Goal: Find specific page/section: Find specific page/section

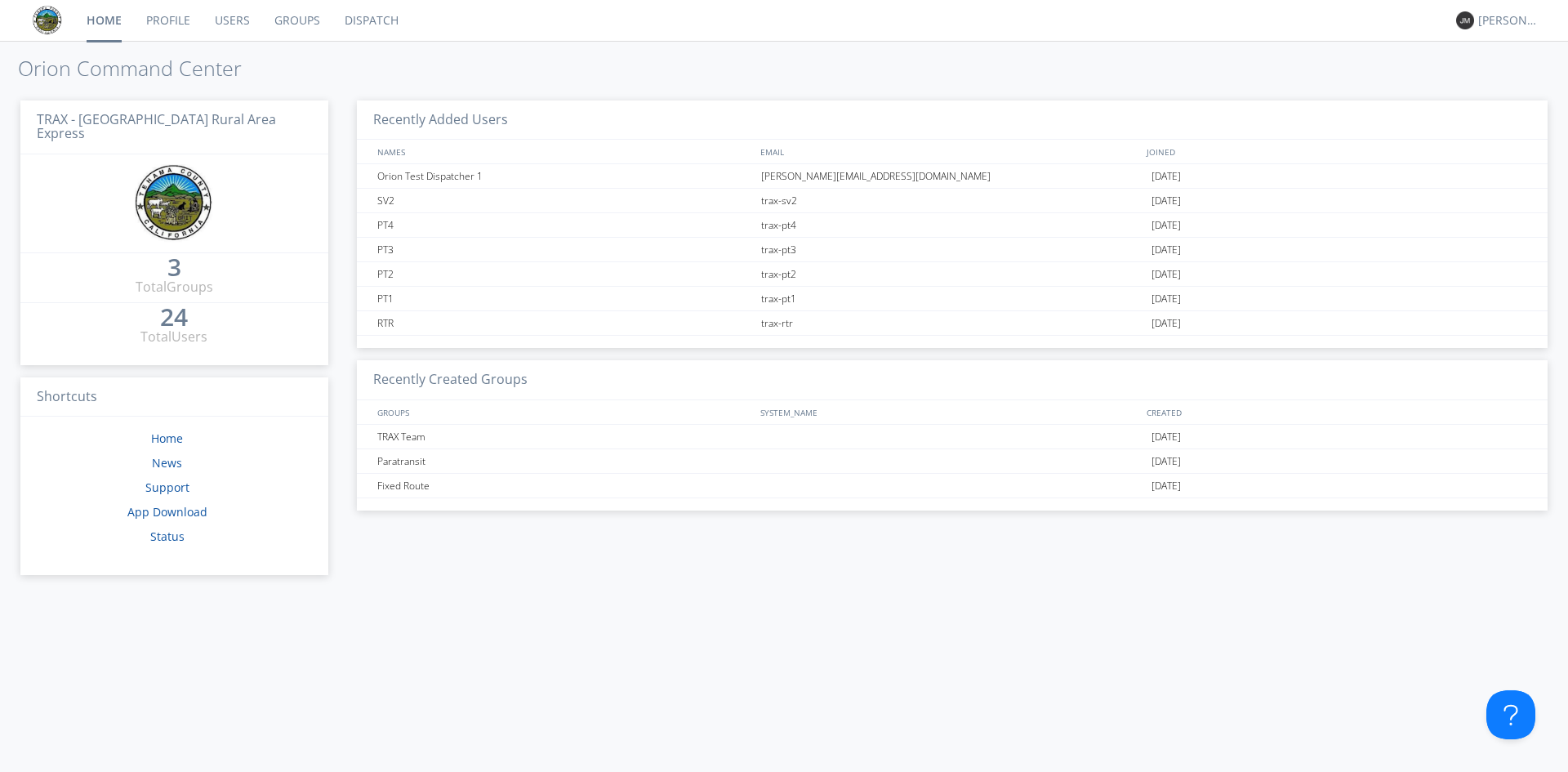
click at [353, 23] on link "Dispatch" at bounding box center [371, 20] width 78 height 41
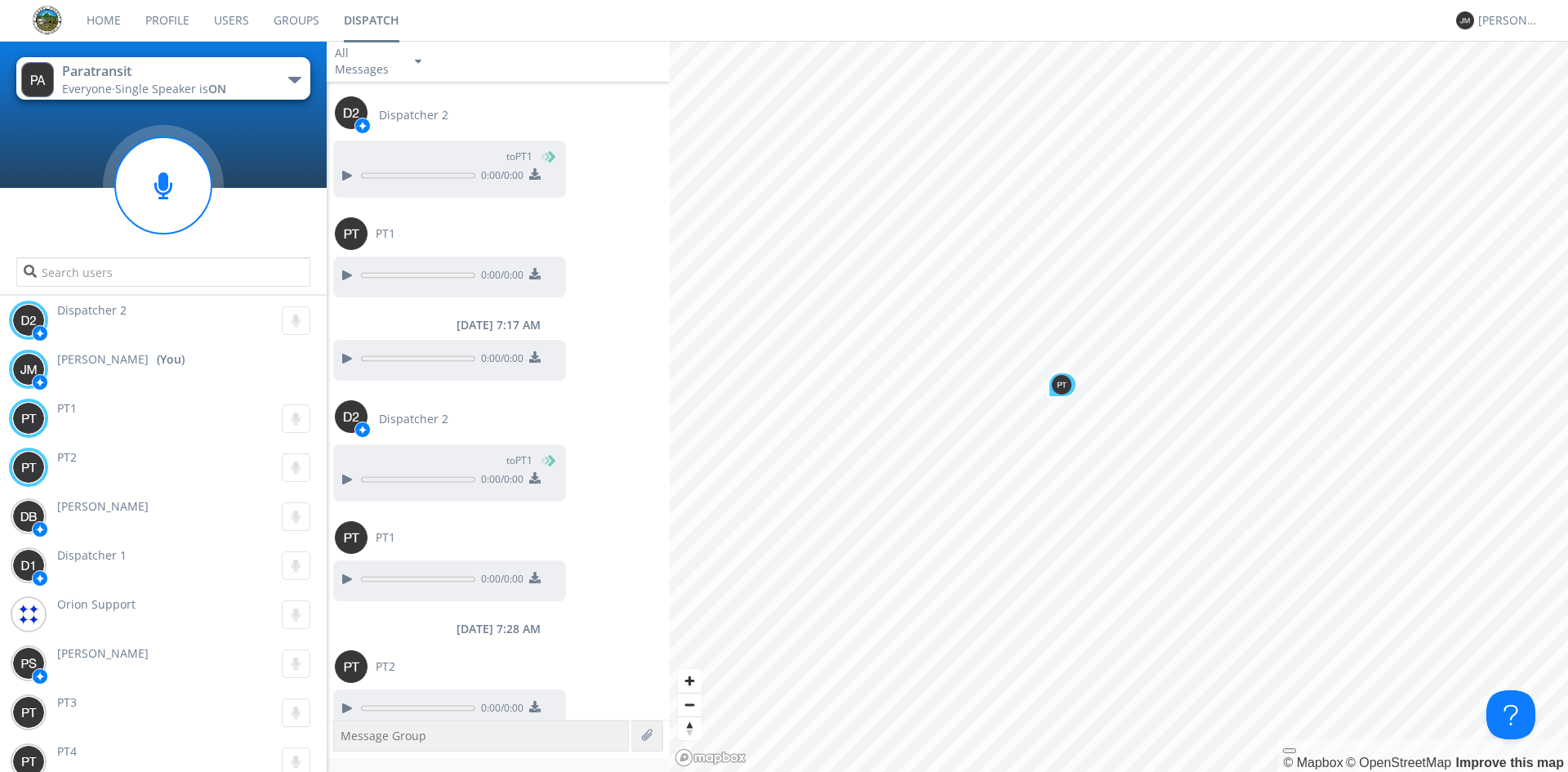
scroll to position [144, 0]
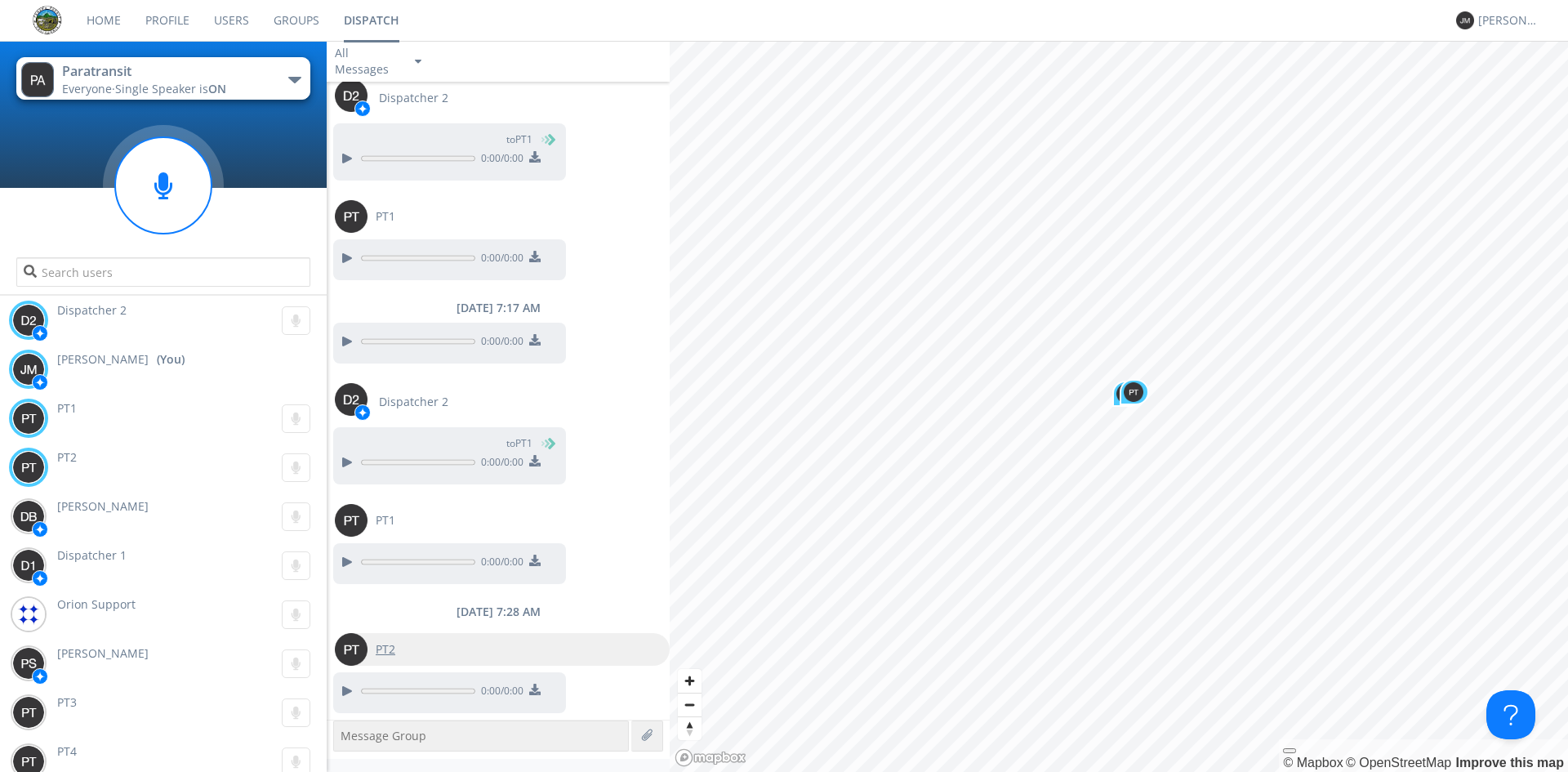
click at [381, 643] on span "PT2" at bounding box center [385, 649] width 20 height 17
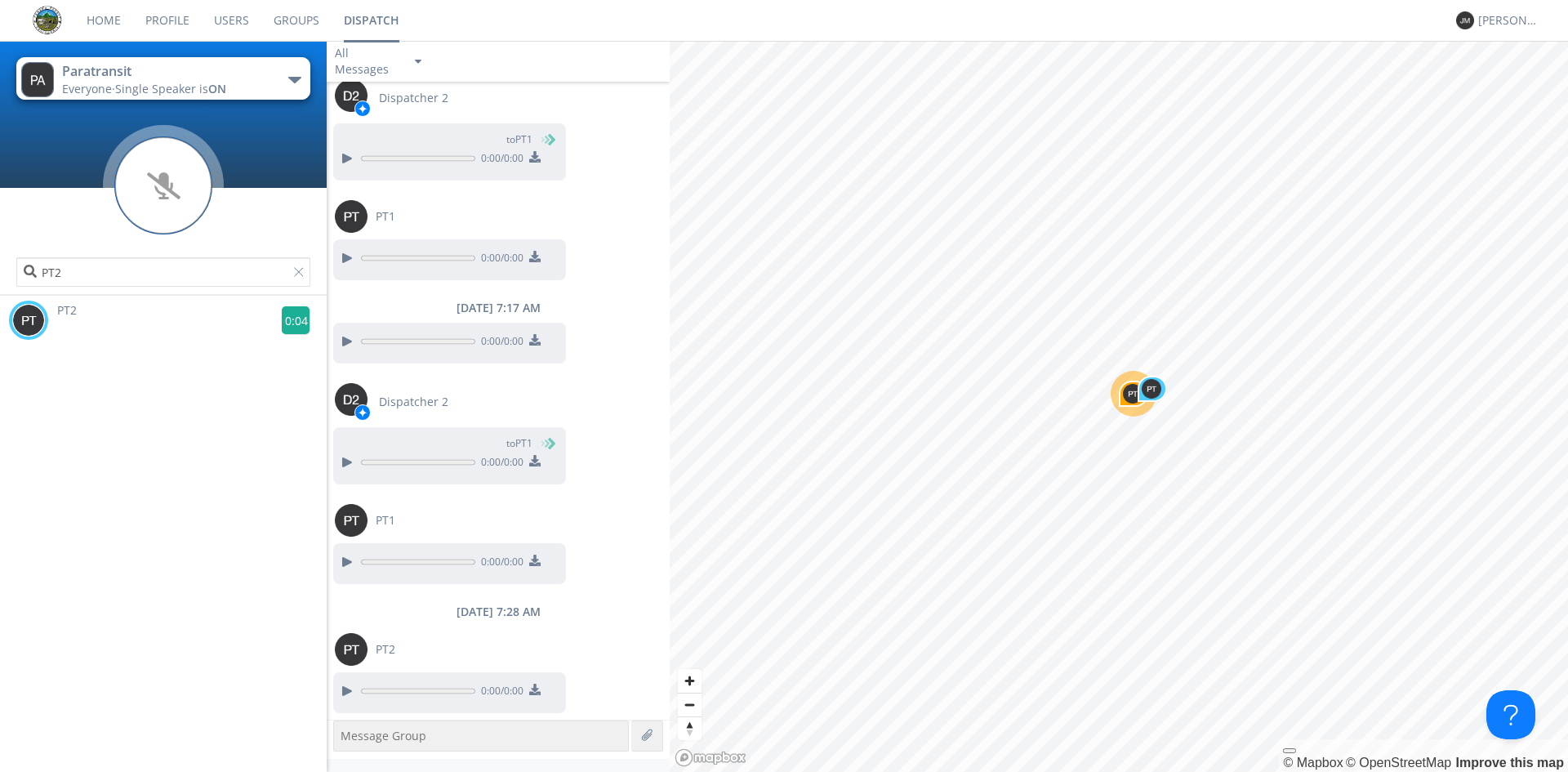
click at [295, 321] on g at bounding box center [296, 320] width 29 height 29
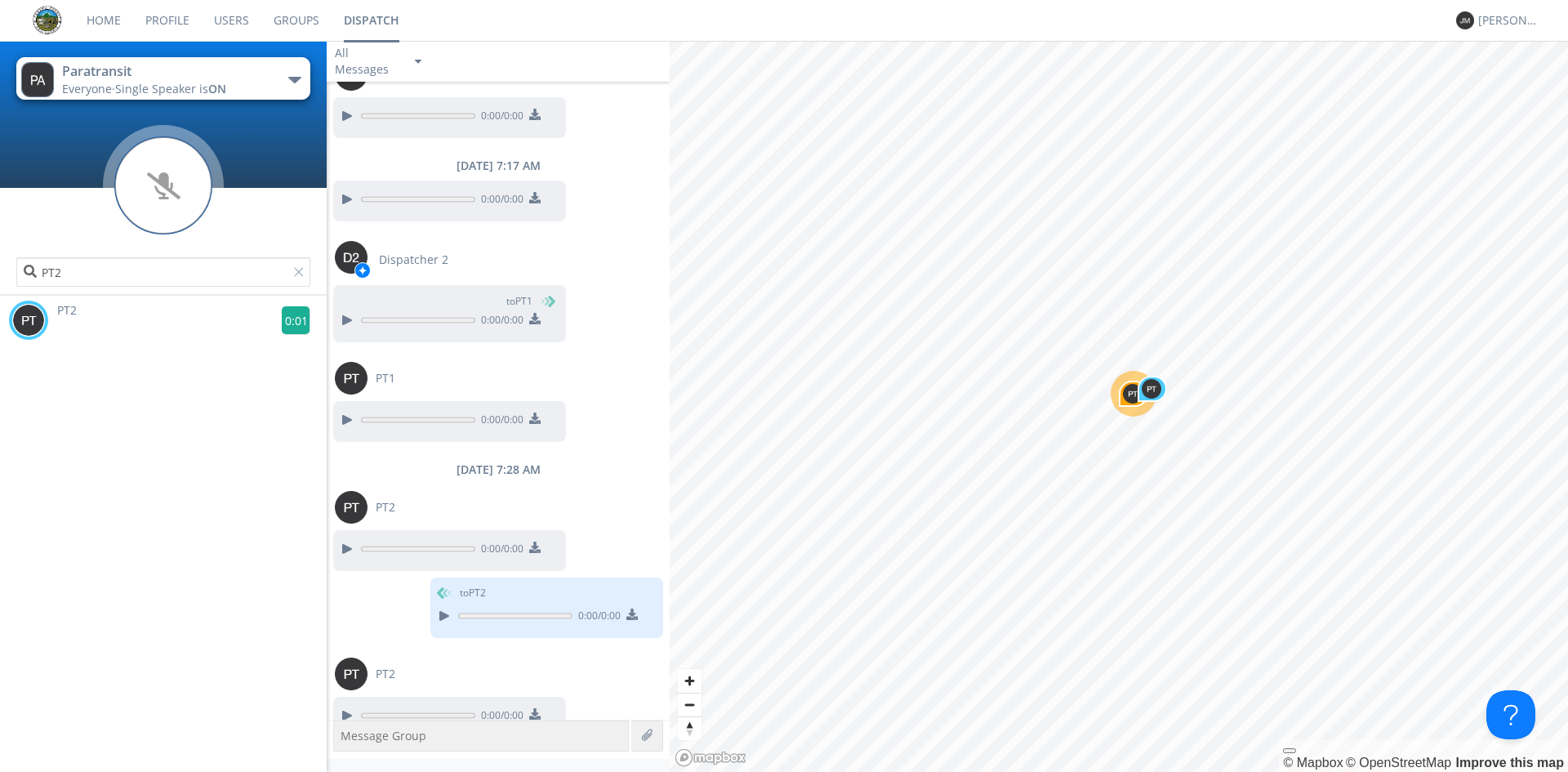
scroll to position [311, 0]
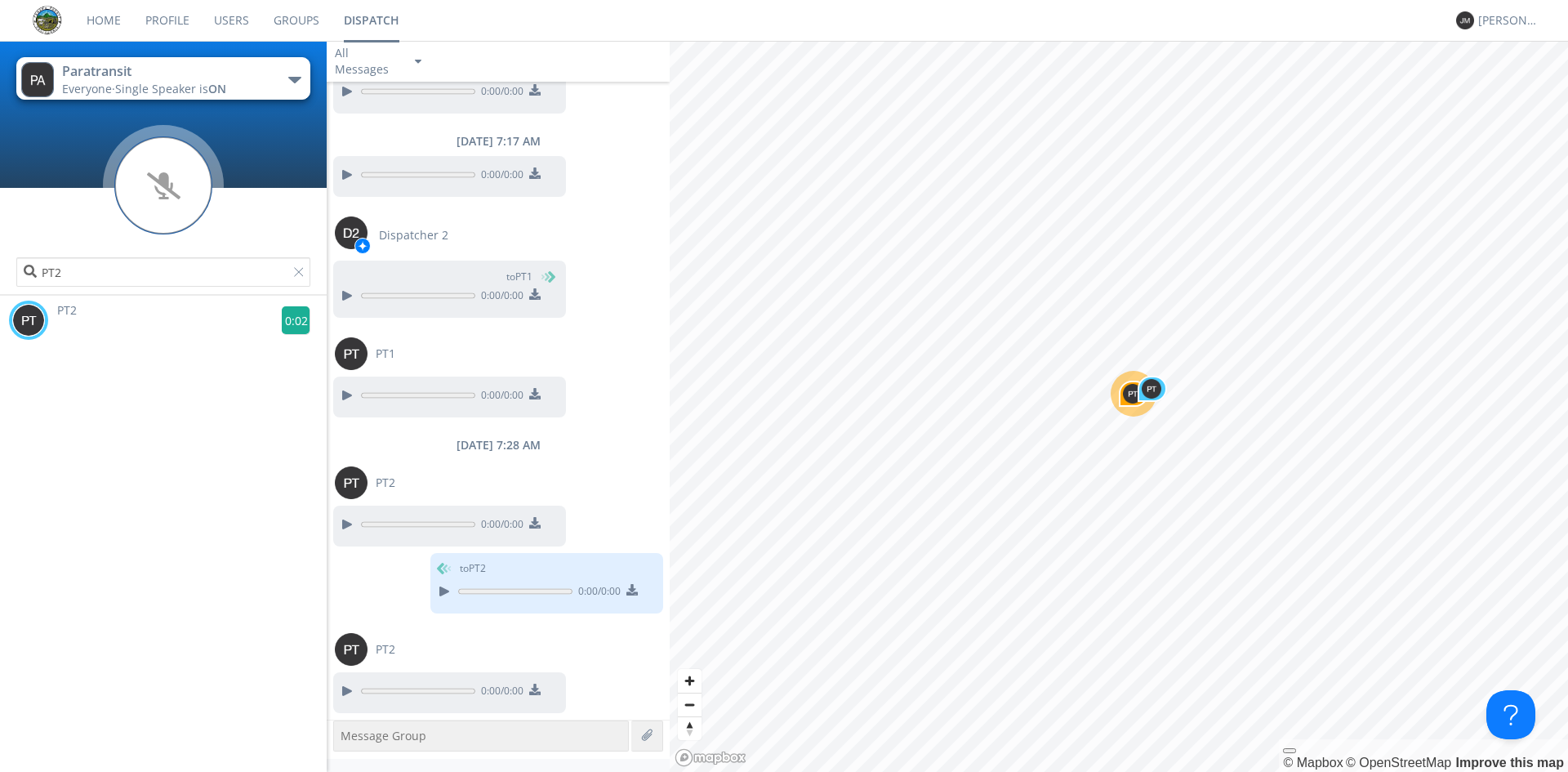
click at [283, 316] on g at bounding box center [296, 320] width 29 height 29
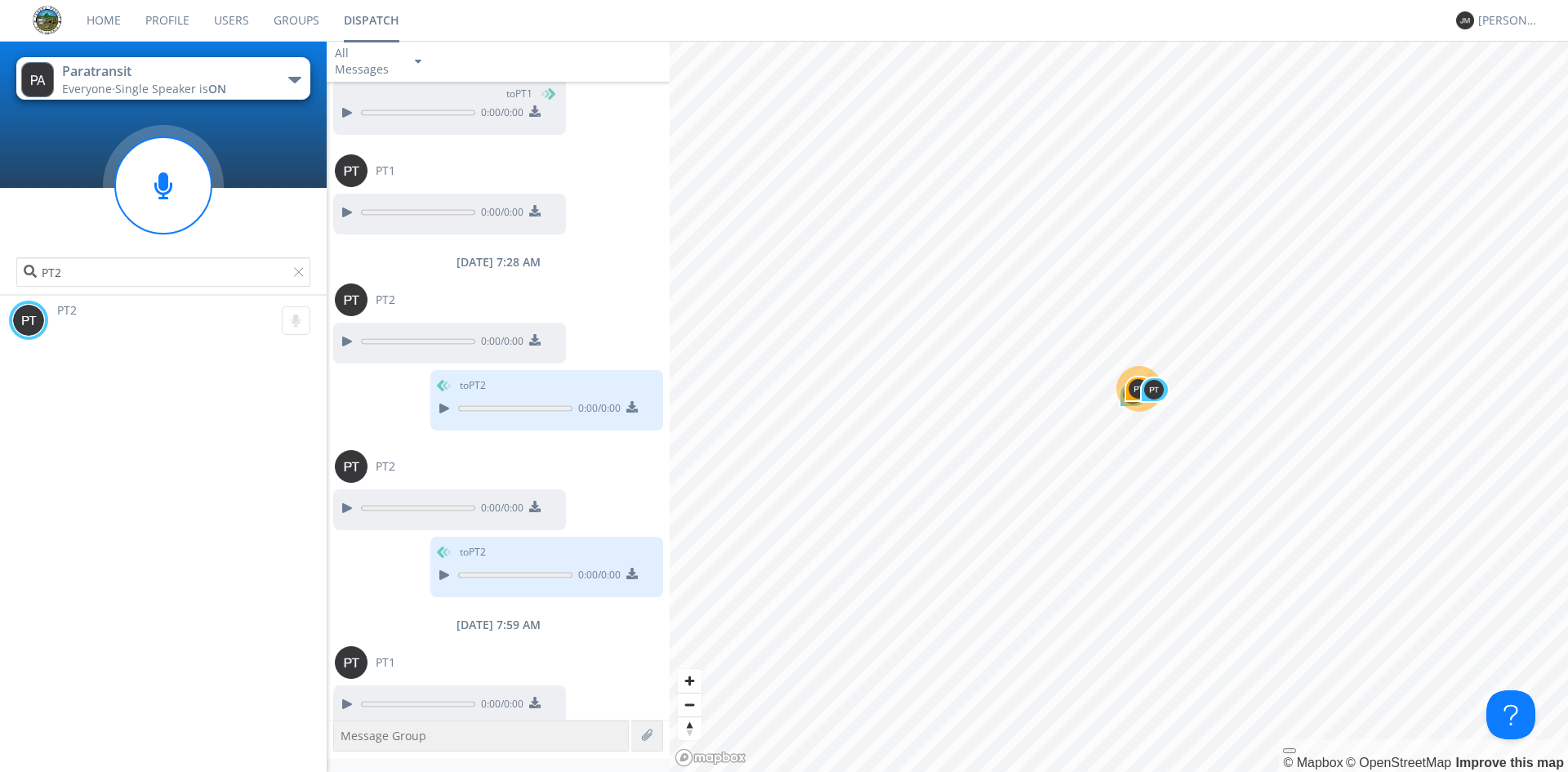
scroll to position [507, 0]
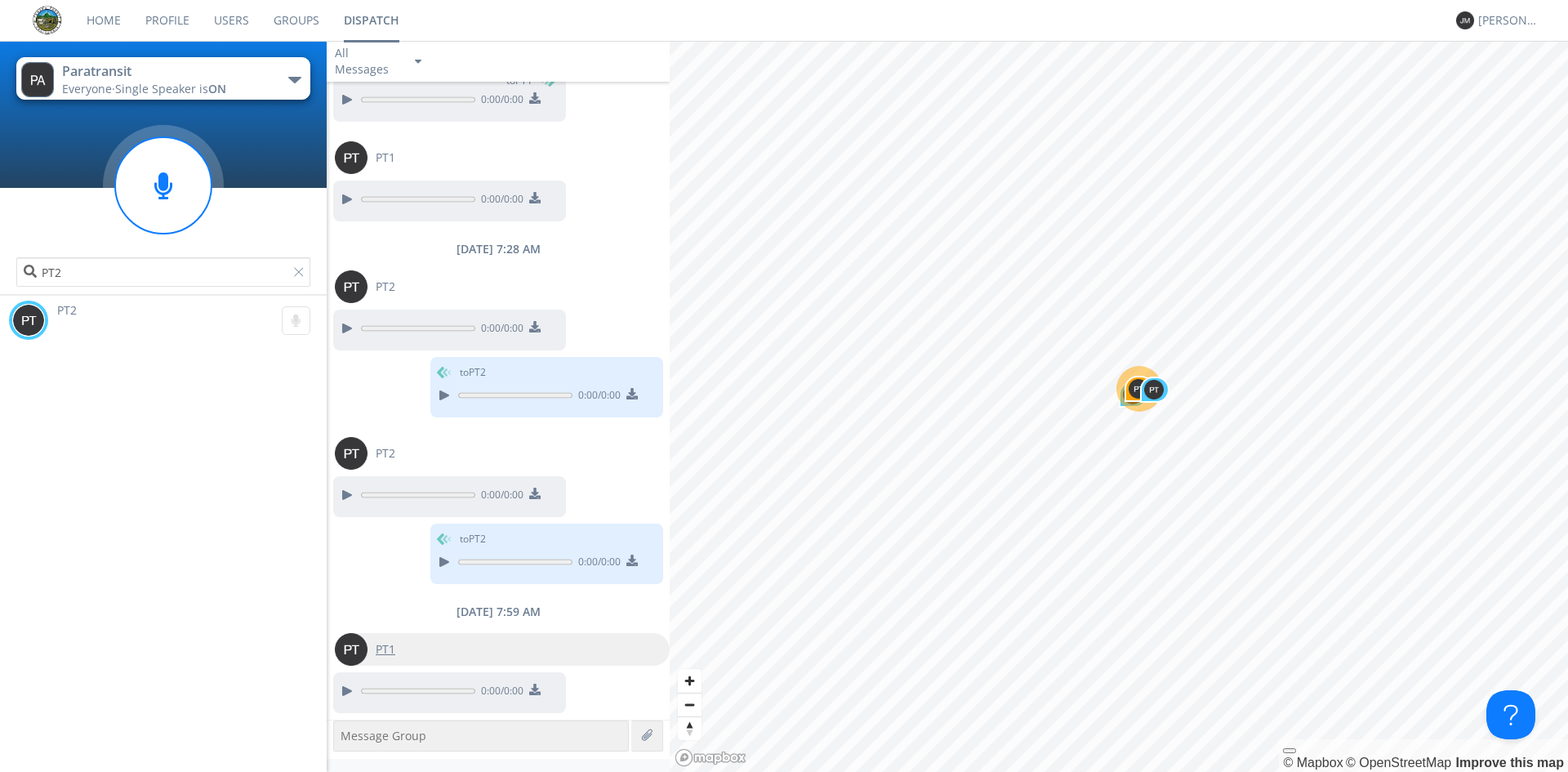
click at [395, 644] on span "PT1" at bounding box center [385, 649] width 20 height 17
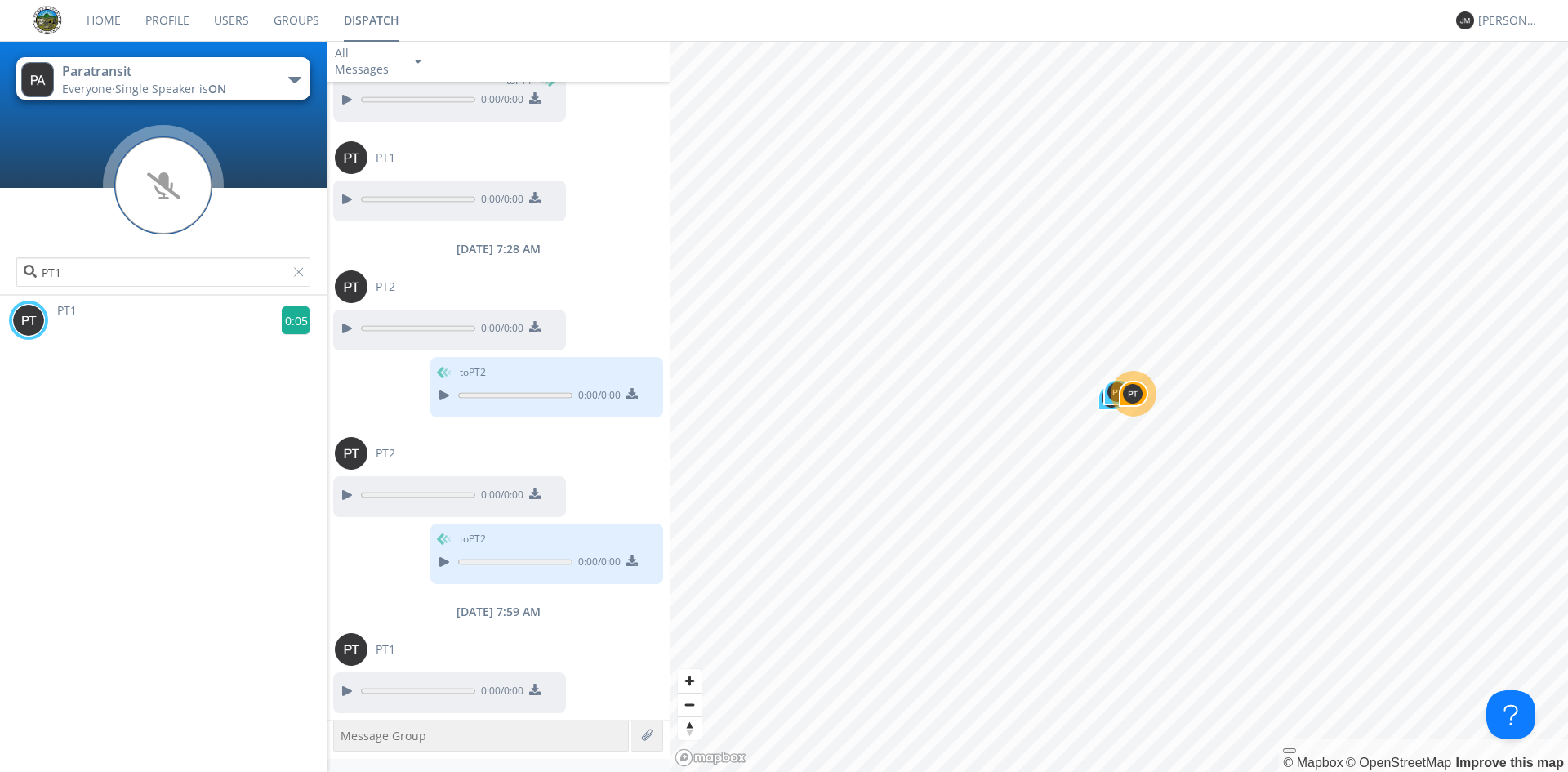
scroll to position [574, 0]
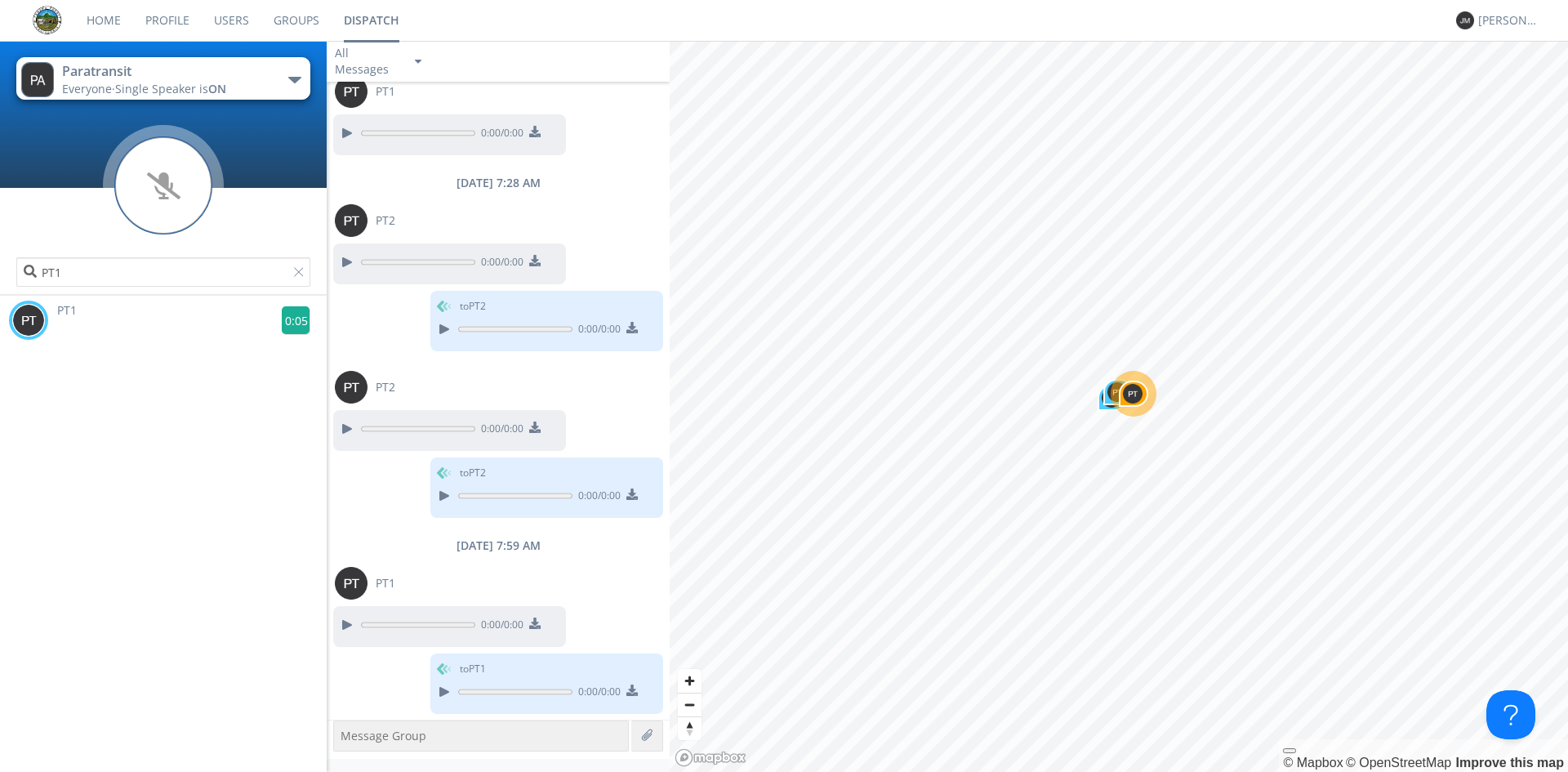
click at [290, 318] on g at bounding box center [296, 320] width 29 height 29
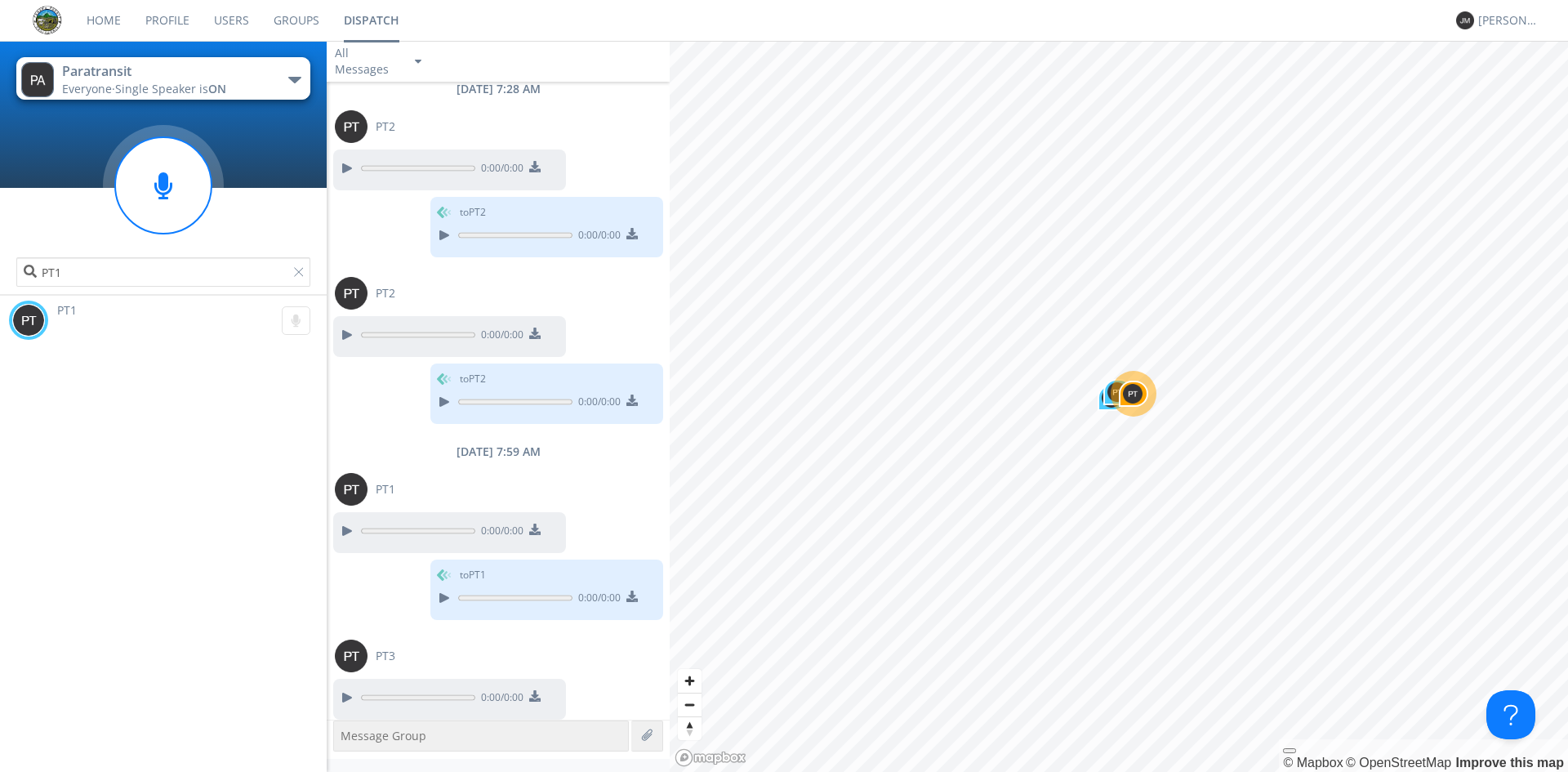
scroll to position [674, 0]
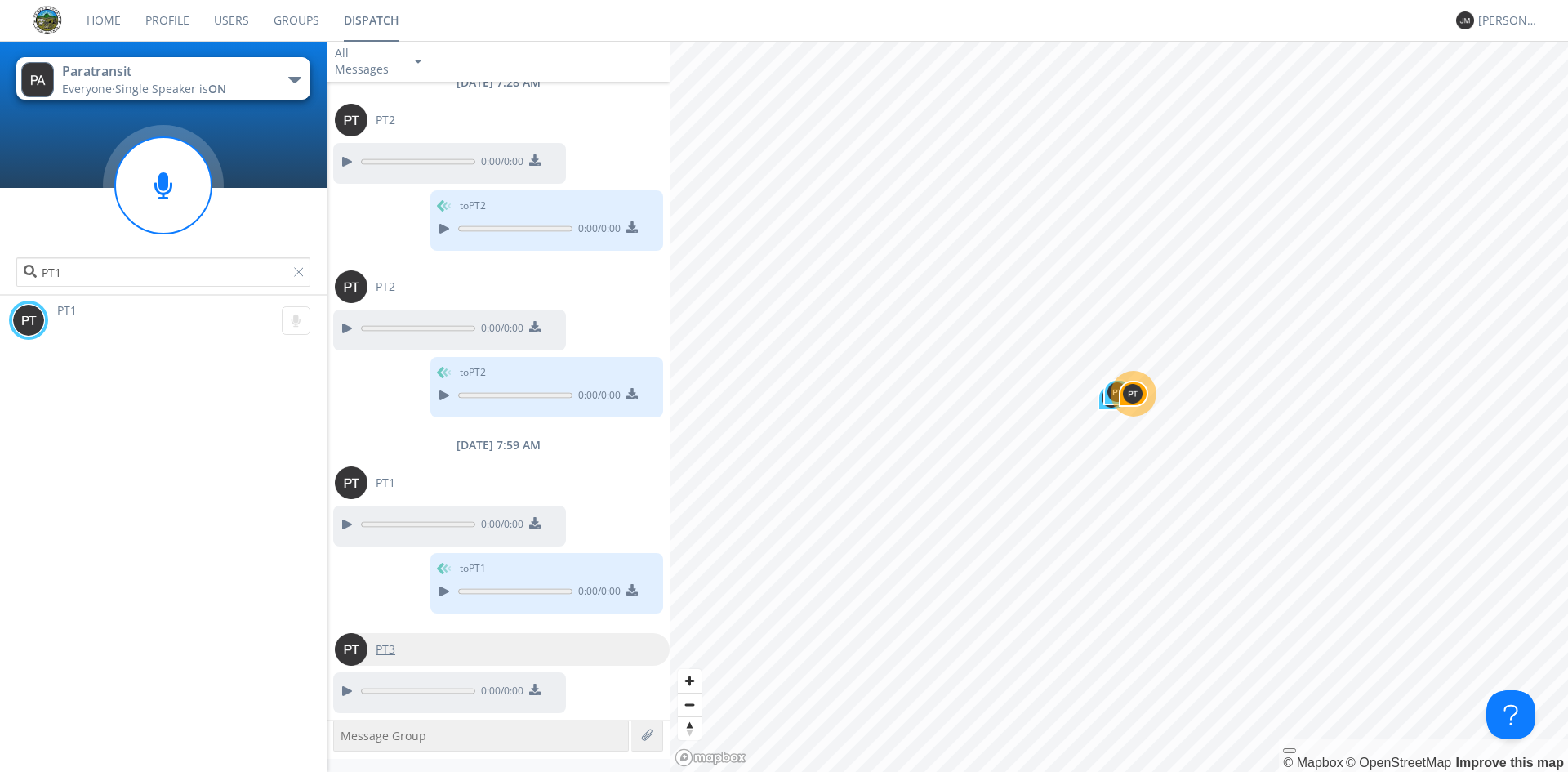
click at [384, 649] on span "PT3" at bounding box center [385, 649] width 20 height 17
type input "PT3"
click at [284, 316] on g at bounding box center [296, 320] width 29 height 29
